Goal: Find specific page/section: Find specific page/section

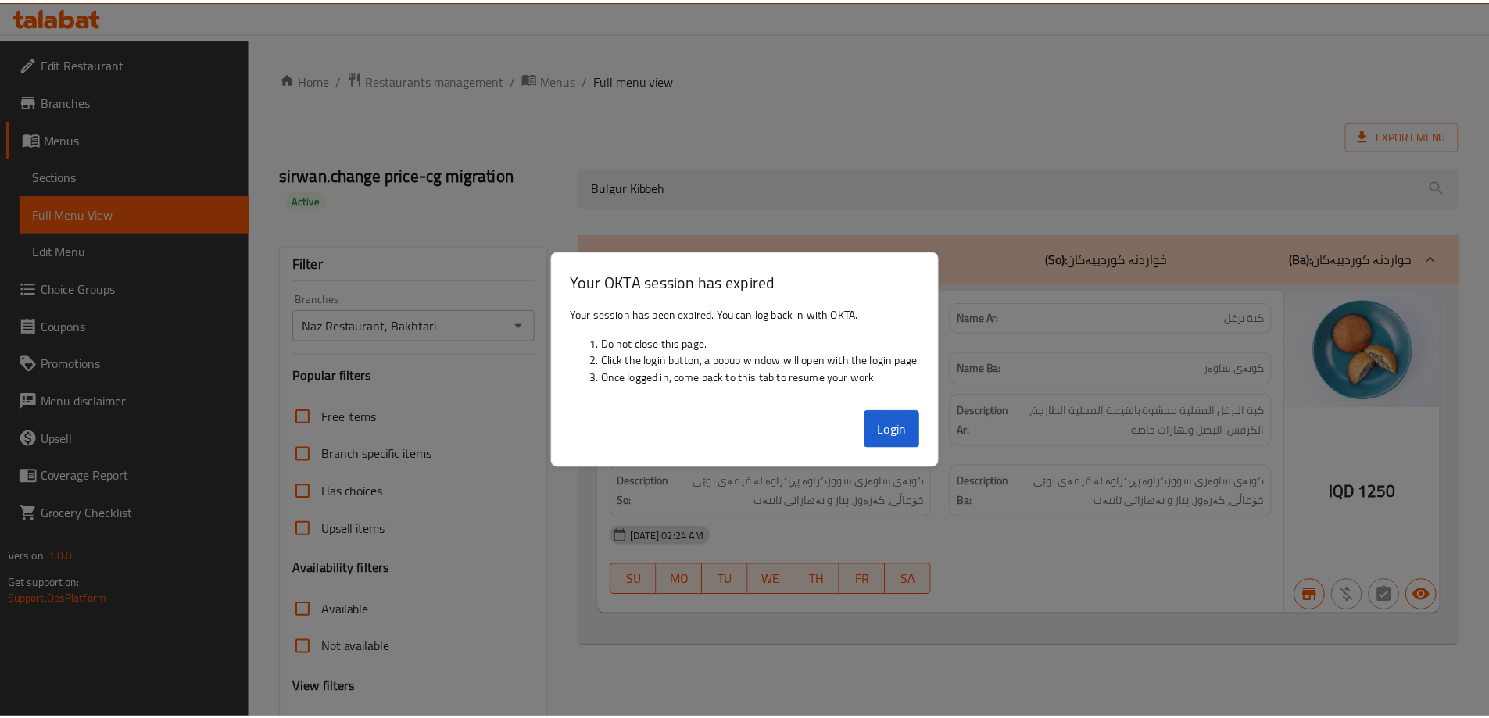
scroll to position [113, 0]
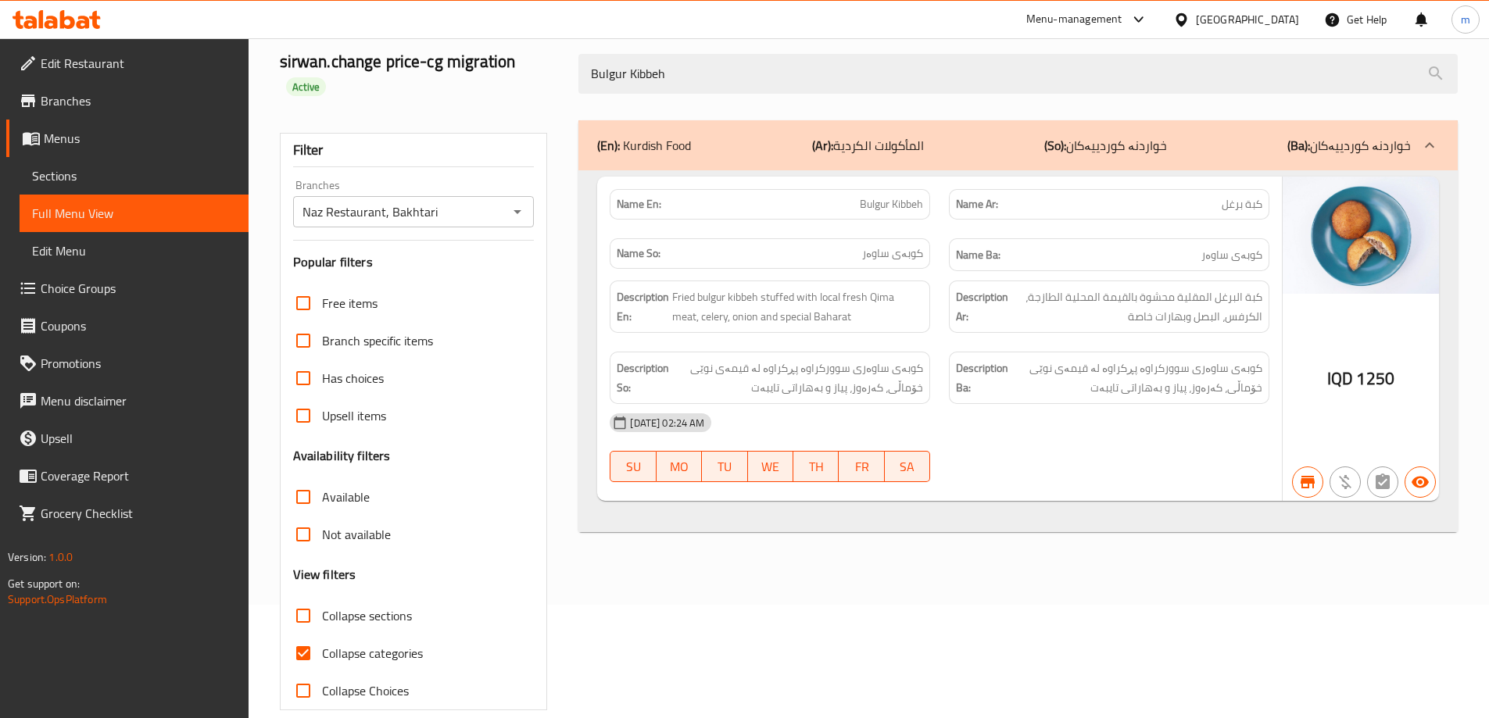
click at [76, 13] on icon at bounding box center [57, 19] width 88 height 19
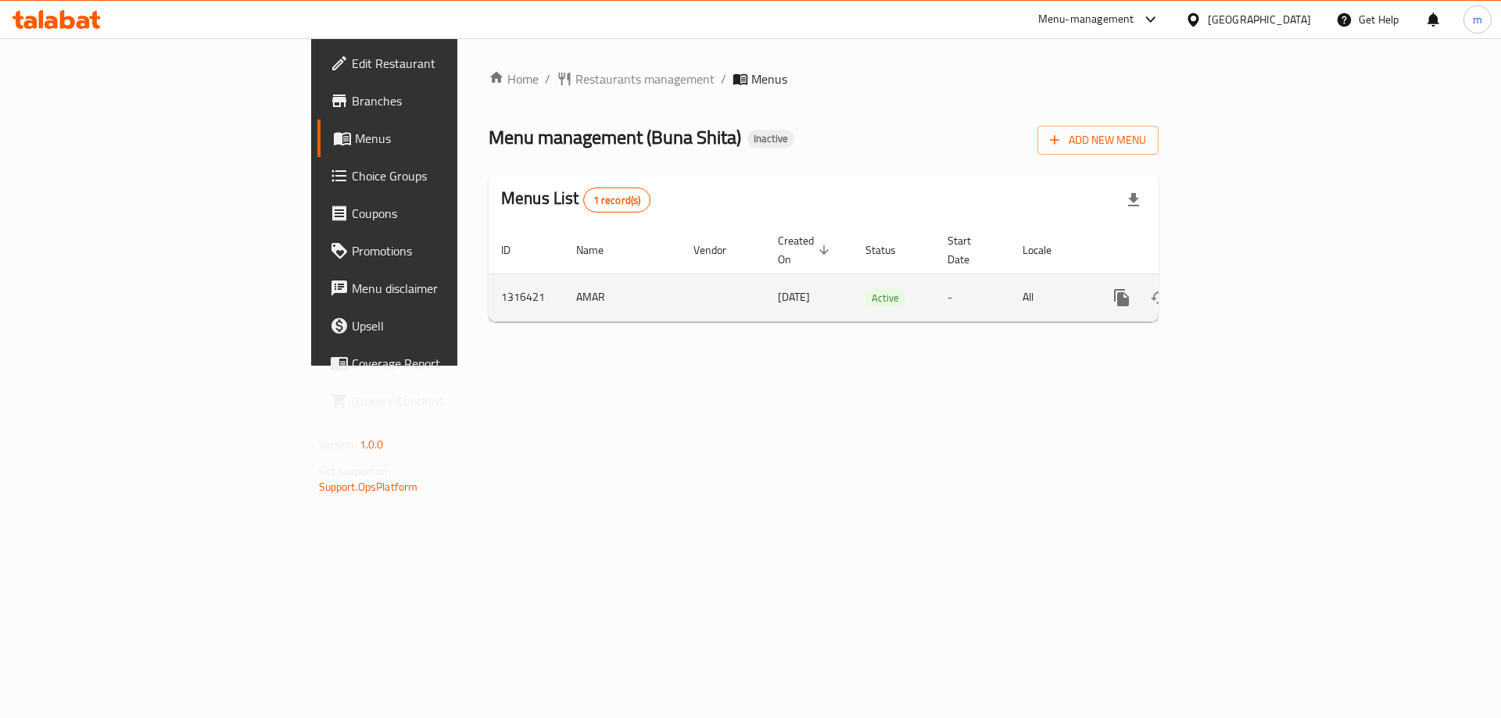
click at [1244, 288] on icon "enhanced table" at bounding box center [1234, 297] width 19 height 19
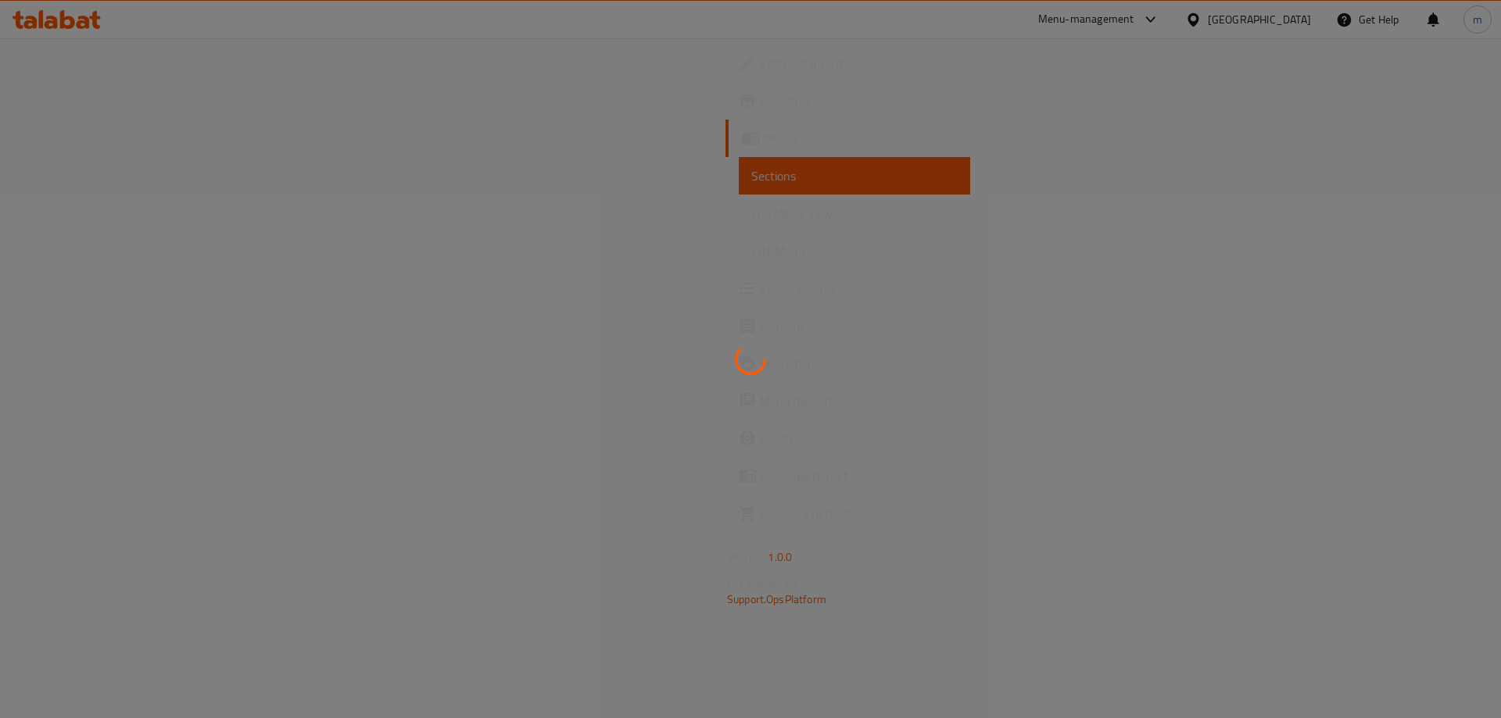
click at [138, 218] on div at bounding box center [750, 359] width 1501 height 718
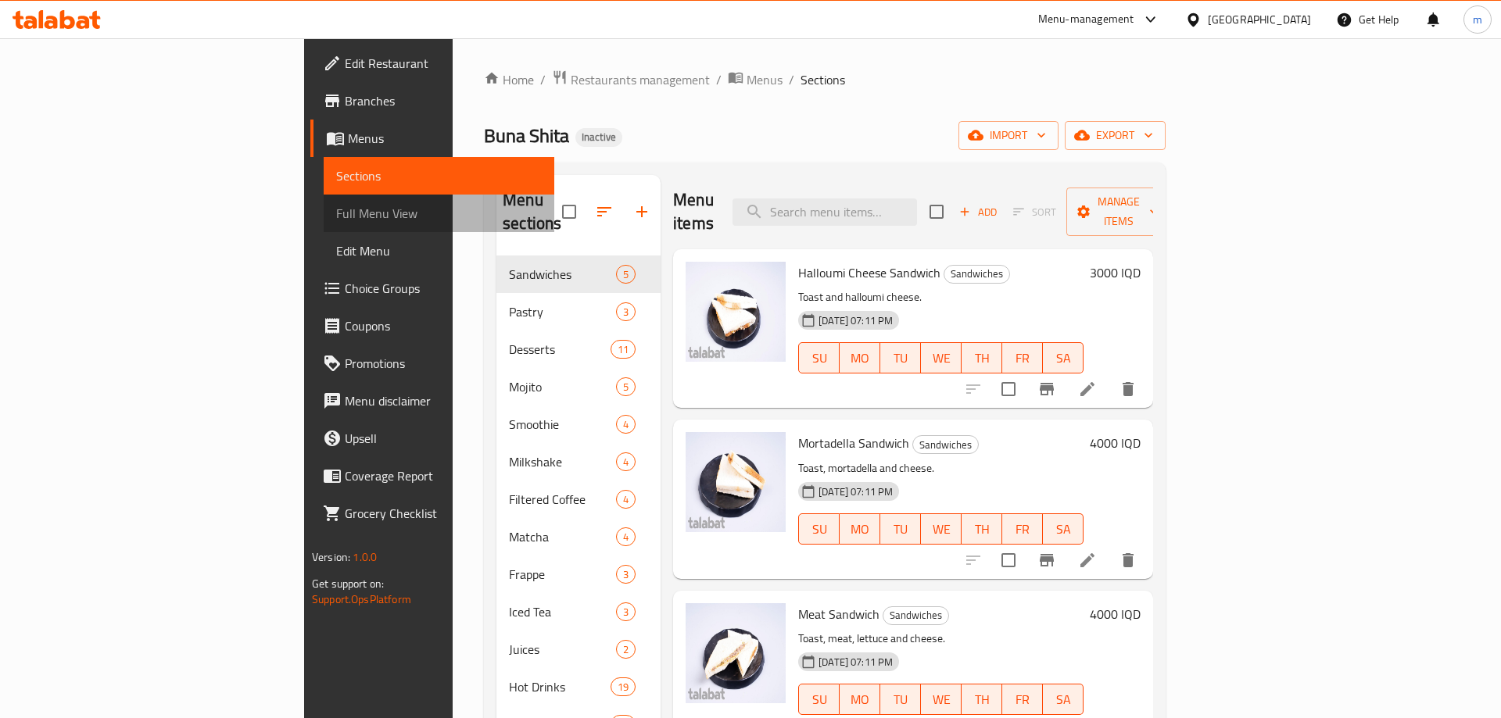
click at [336, 218] on span "Full Menu View" at bounding box center [439, 213] width 206 height 19
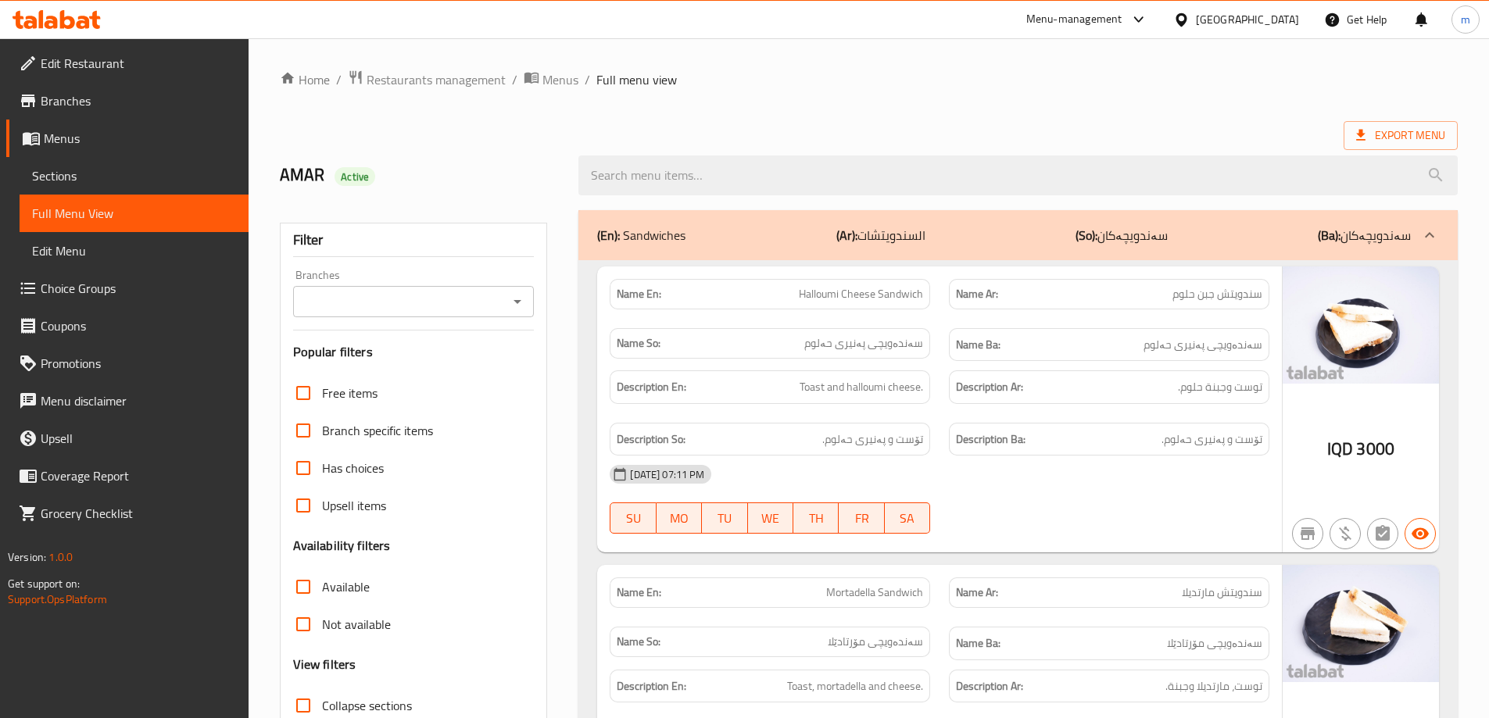
click at [518, 303] on icon "Open" at bounding box center [517, 301] width 19 height 19
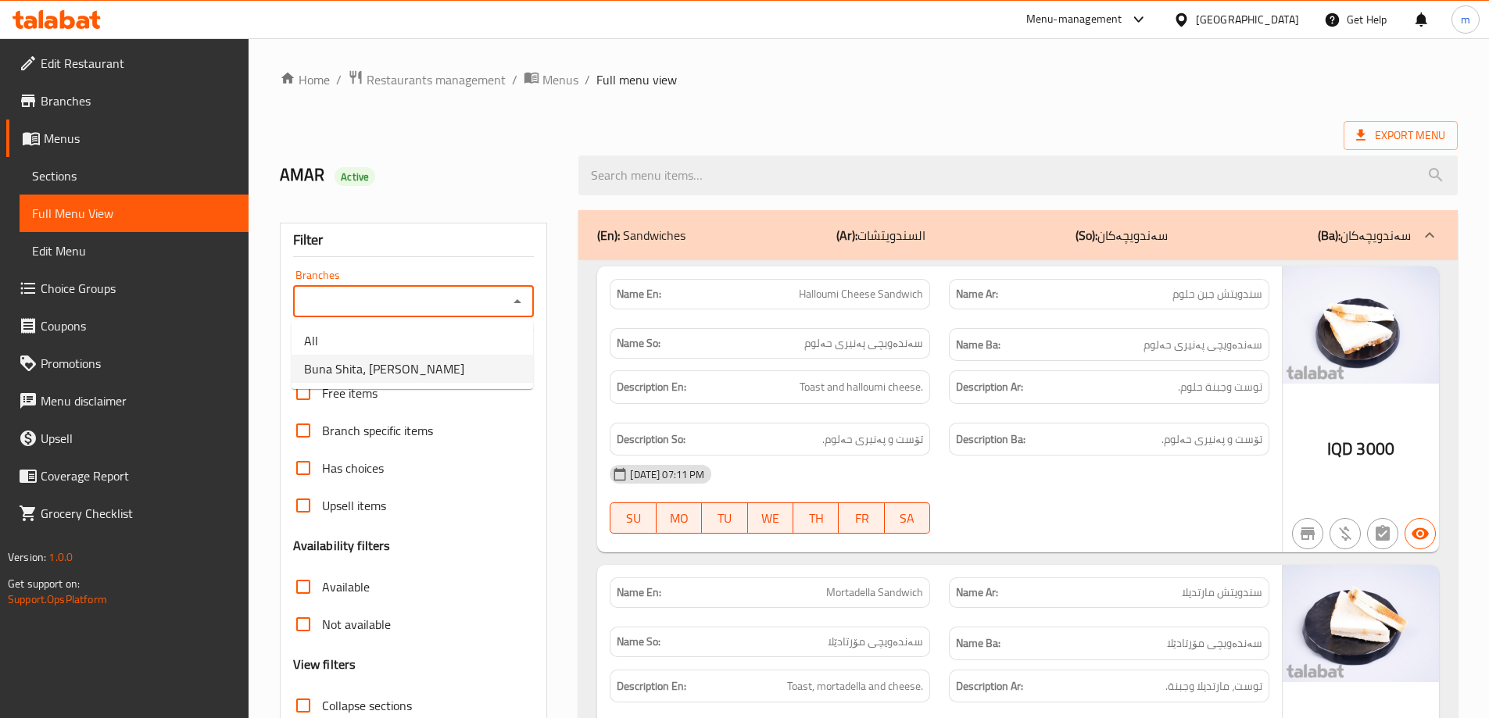
click at [457, 358] on li "Buna Shita، [PERSON_NAME]" at bounding box center [413, 369] width 242 height 28
type input "Buna Shita، [PERSON_NAME]"
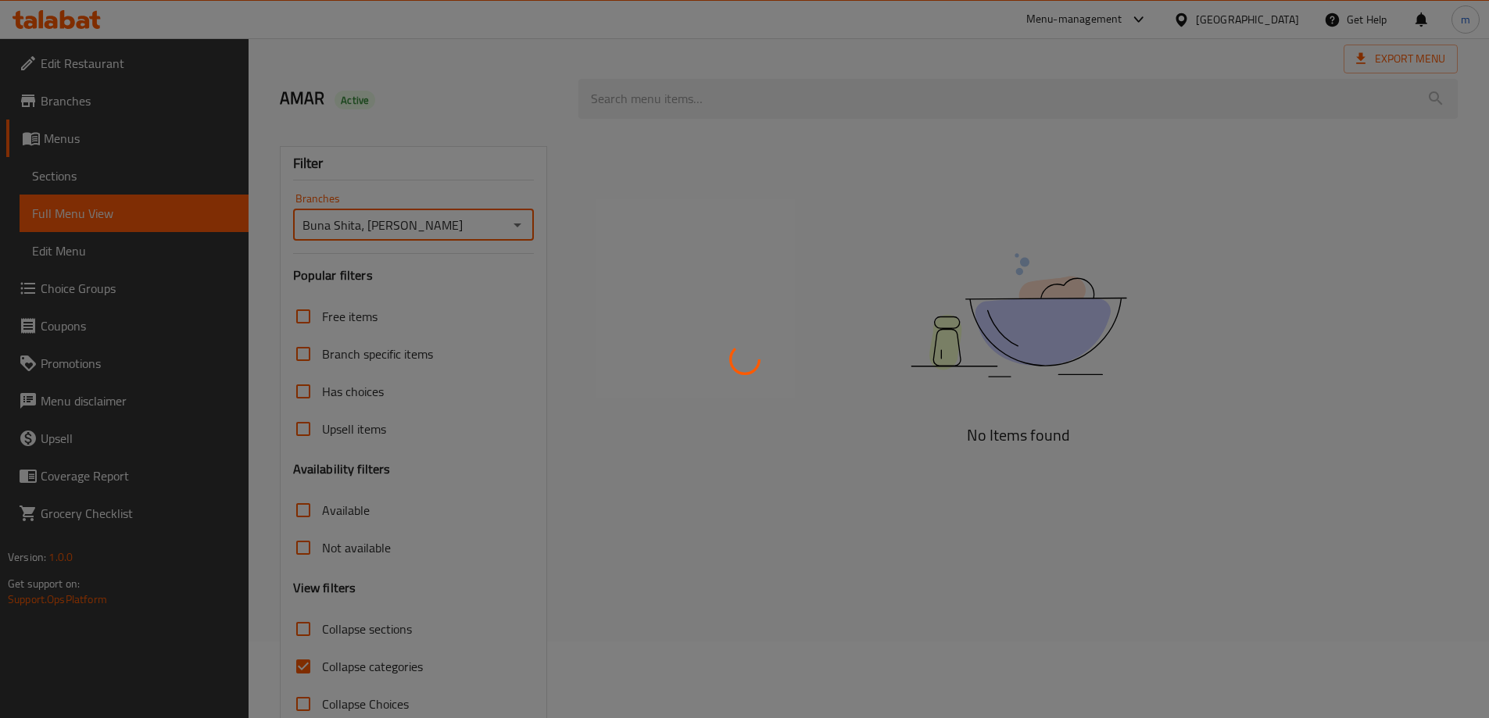
scroll to position [113, 0]
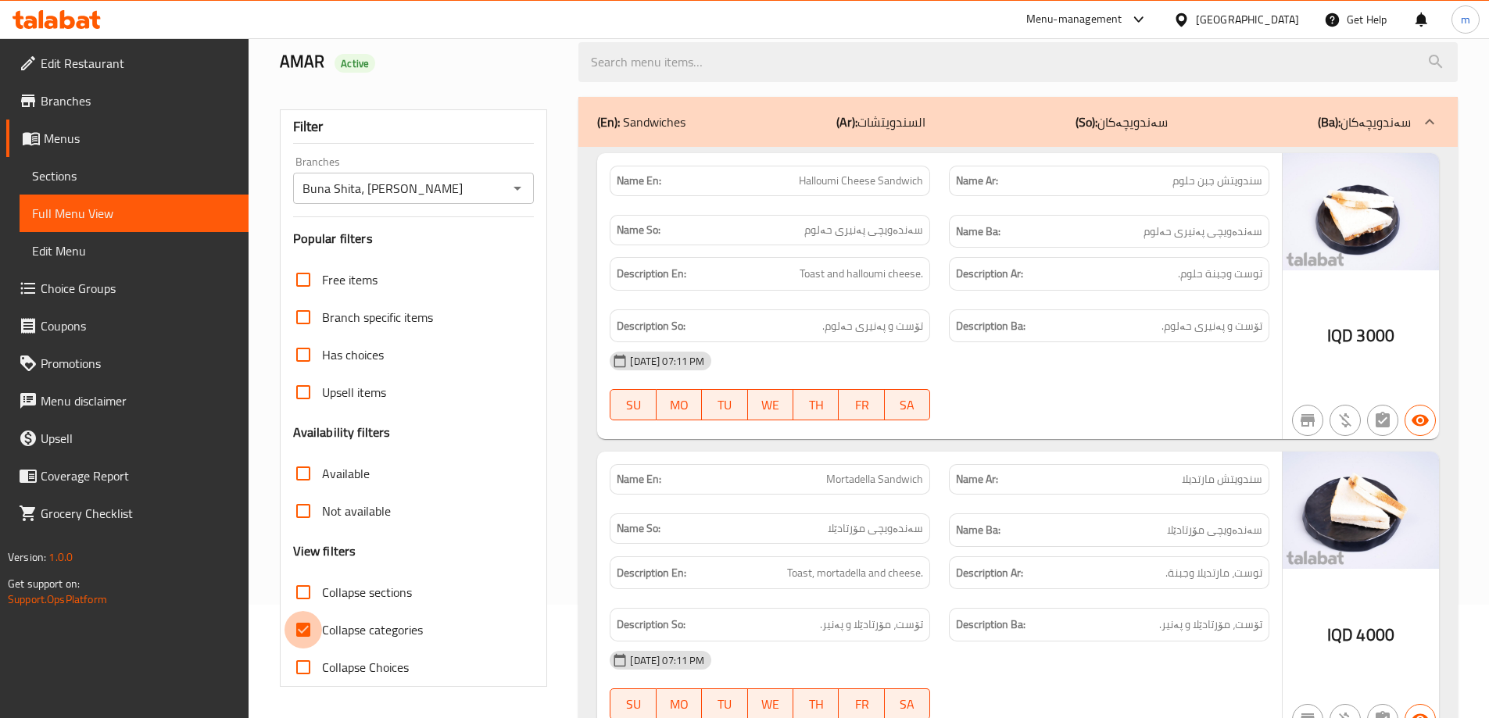
click at [306, 632] on input "Collapse categories" at bounding box center [304, 630] width 38 height 38
checkbox input "false"
